Goal: Check status: Check status

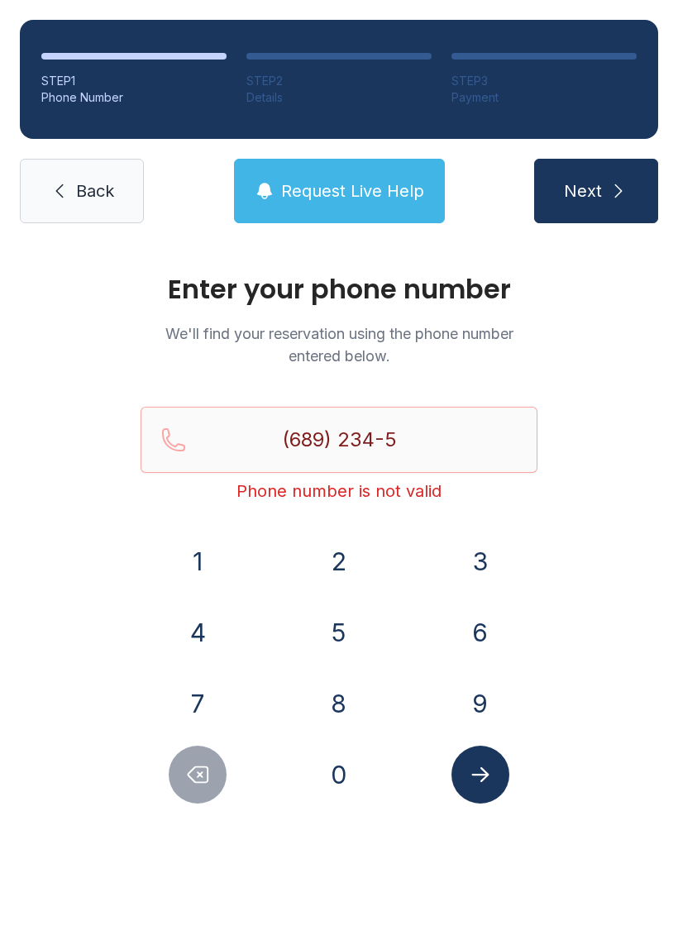
click at [188, 781] on icon "Delete number" at bounding box center [197, 774] width 25 height 25
click at [192, 777] on icon "Delete number" at bounding box center [197, 774] width 25 height 25
click at [191, 777] on icon "Delete number" at bounding box center [199, 775] width 20 height 16
click at [189, 759] on button "Delete number" at bounding box center [198, 775] width 58 height 58
click at [189, 758] on button "Delete number" at bounding box center [198, 775] width 58 height 58
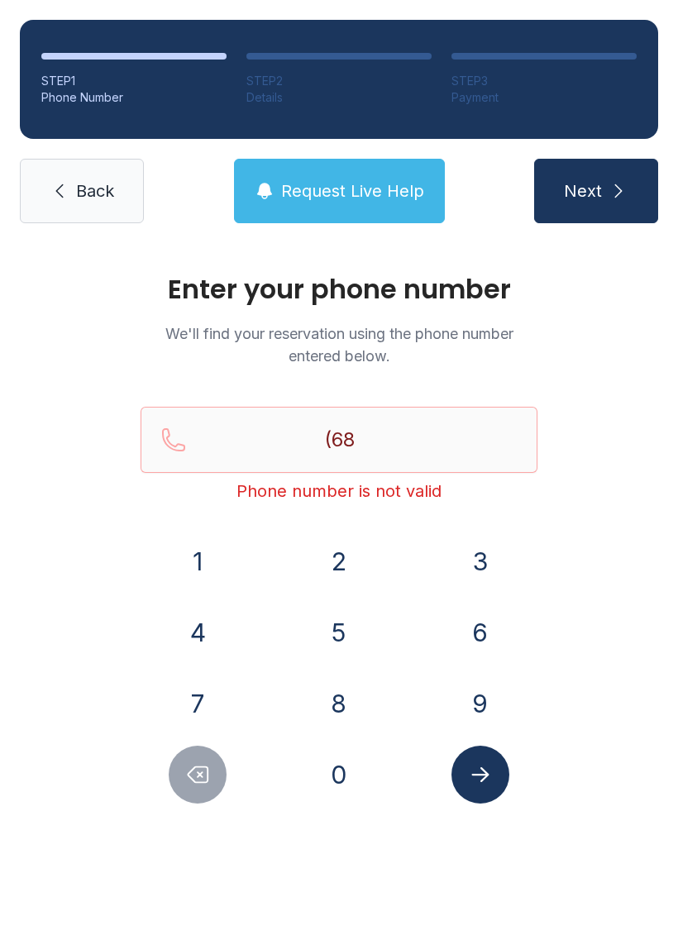
click at [189, 761] on button "Delete number" at bounding box center [198, 775] width 58 height 58
type input "(6"
click at [189, 761] on button "Delete number" at bounding box center [198, 775] width 58 height 58
click at [201, 760] on button "Delete number" at bounding box center [198, 775] width 58 height 58
click at [189, 635] on button "4" at bounding box center [198, 633] width 58 height 58
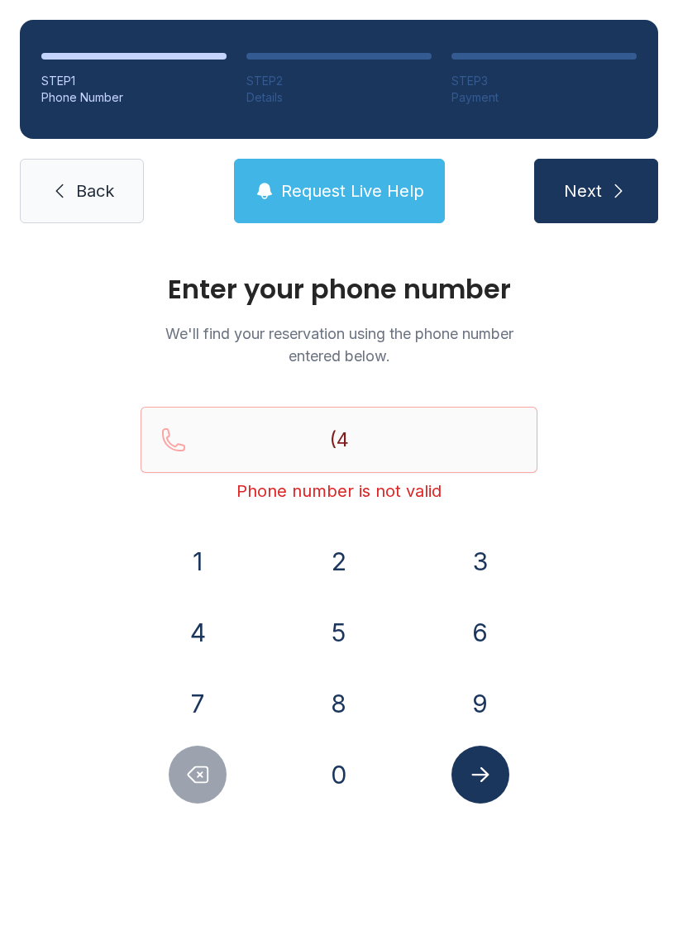
click at [352, 768] on button "0" at bounding box center [339, 775] width 58 height 58
click at [217, 694] on button "7" at bounding box center [198, 704] width 58 height 58
click at [325, 560] on button "2" at bounding box center [339, 561] width 58 height 58
click at [337, 640] on button "5" at bounding box center [339, 633] width 58 height 58
click at [346, 619] on button "5" at bounding box center [339, 633] width 58 height 58
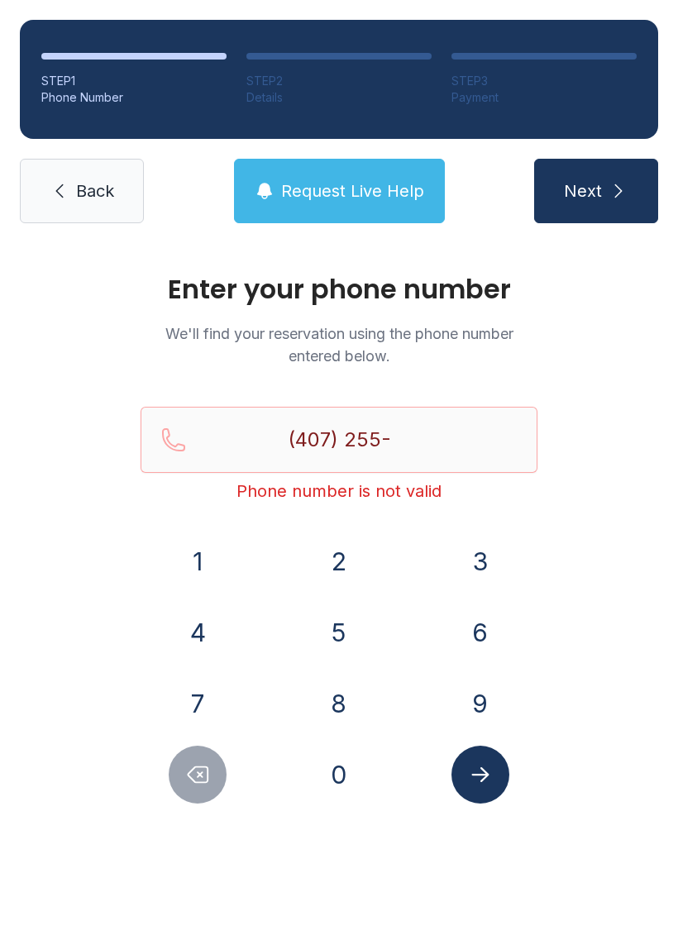
click at [346, 618] on button "5" at bounding box center [339, 633] width 58 height 58
click at [333, 620] on button "5" at bounding box center [339, 633] width 58 height 58
click at [180, 625] on button "4" at bounding box center [198, 633] width 58 height 58
click at [201, 684] on button "7" at bounding box center [198, 704] width 58 height 58
type input "[PHONE_NUMBER]"
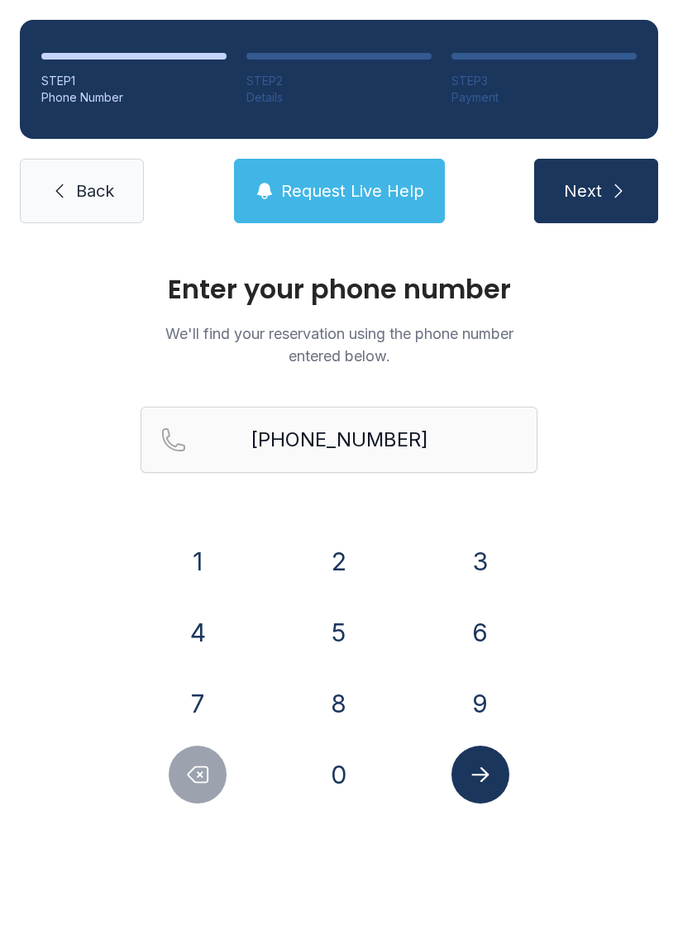
click at [481, 764] on icon "Submit lookup form" at bounding box center [480, 774] width 25 height 25
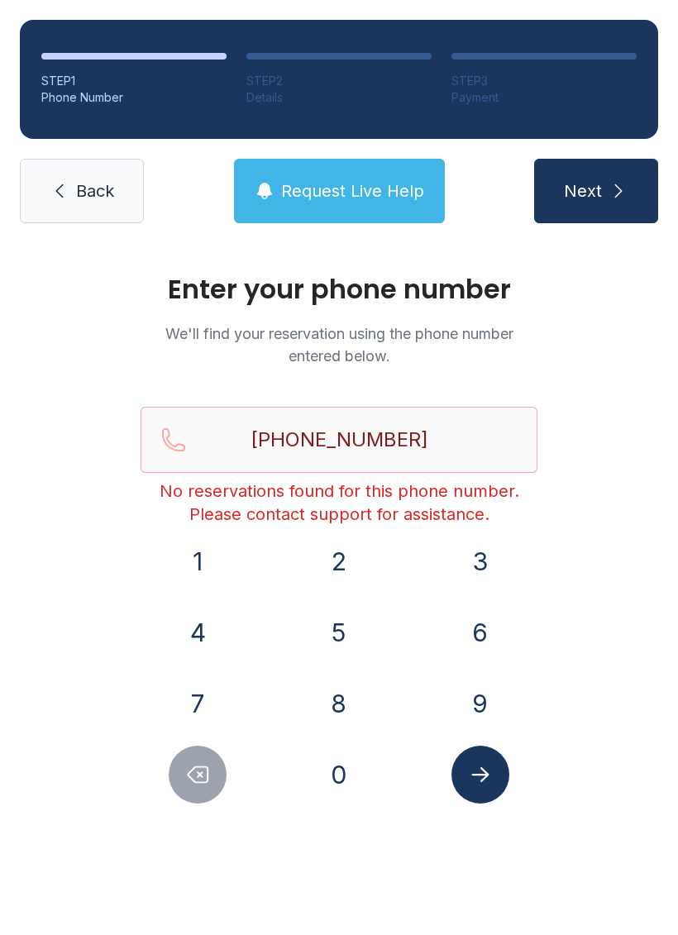
click at [72, 176] on link "Back" at bounding box center [82, 191] width 124 height 64
